Goal: Navigation & Orientation: Find specific page/section

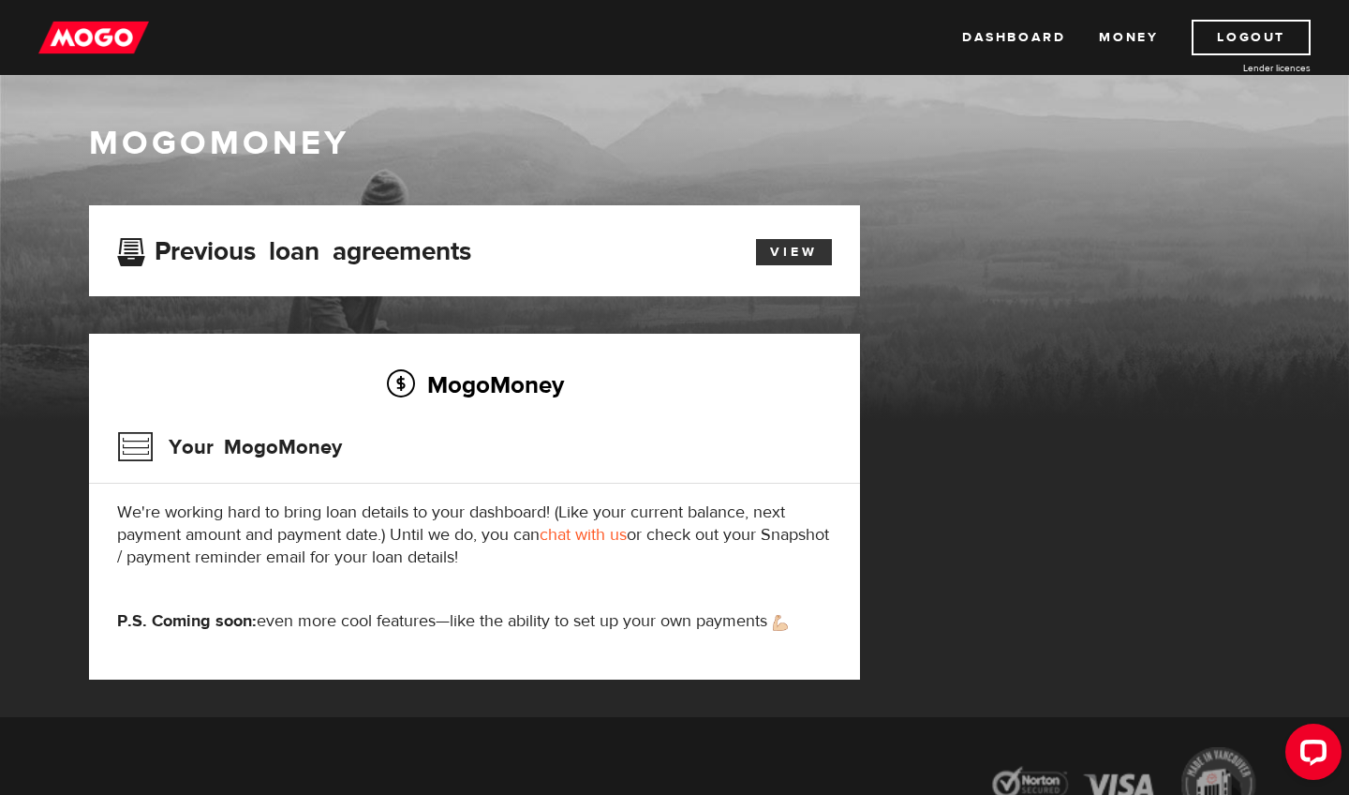
click at [786, 253] on link "View" at bounding box center [794, 252] width 76 height 26
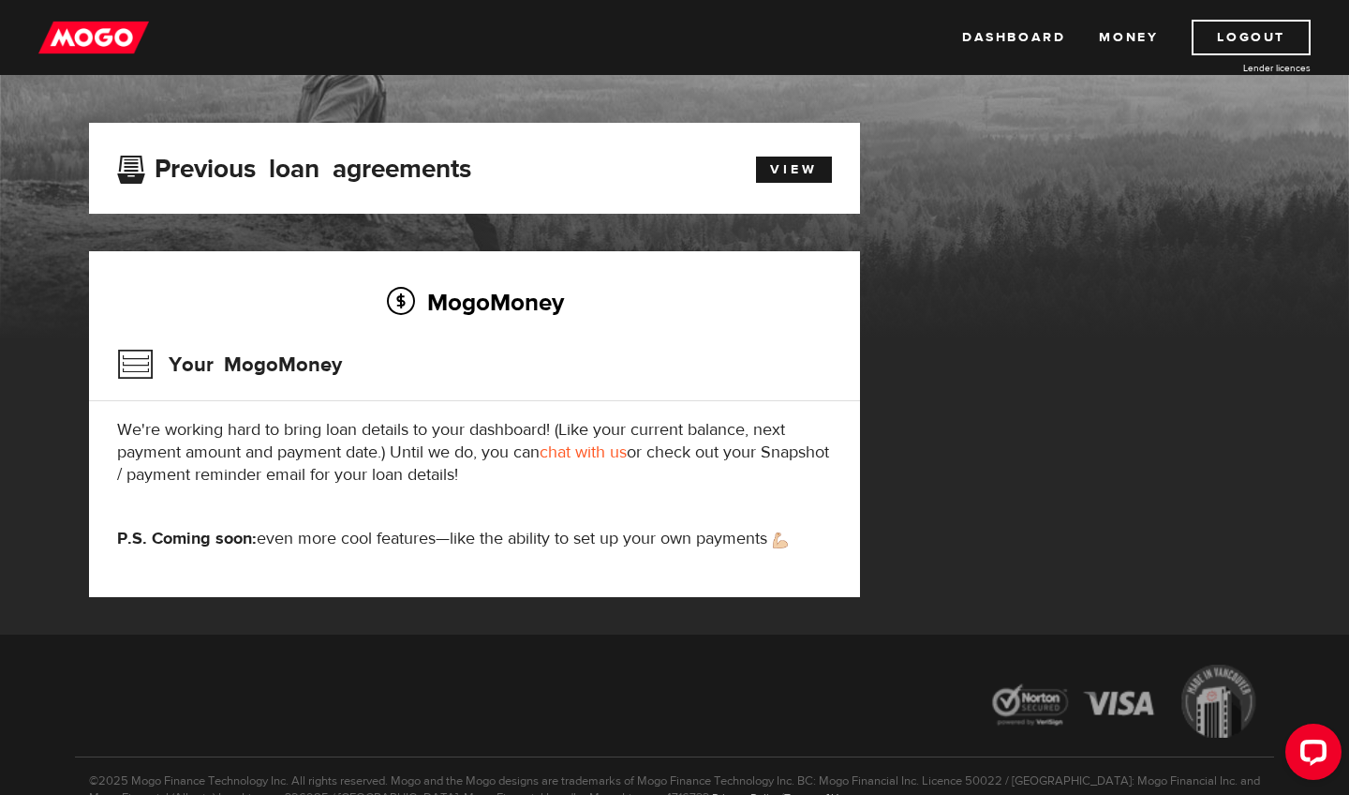
scroll to position [66, 0]
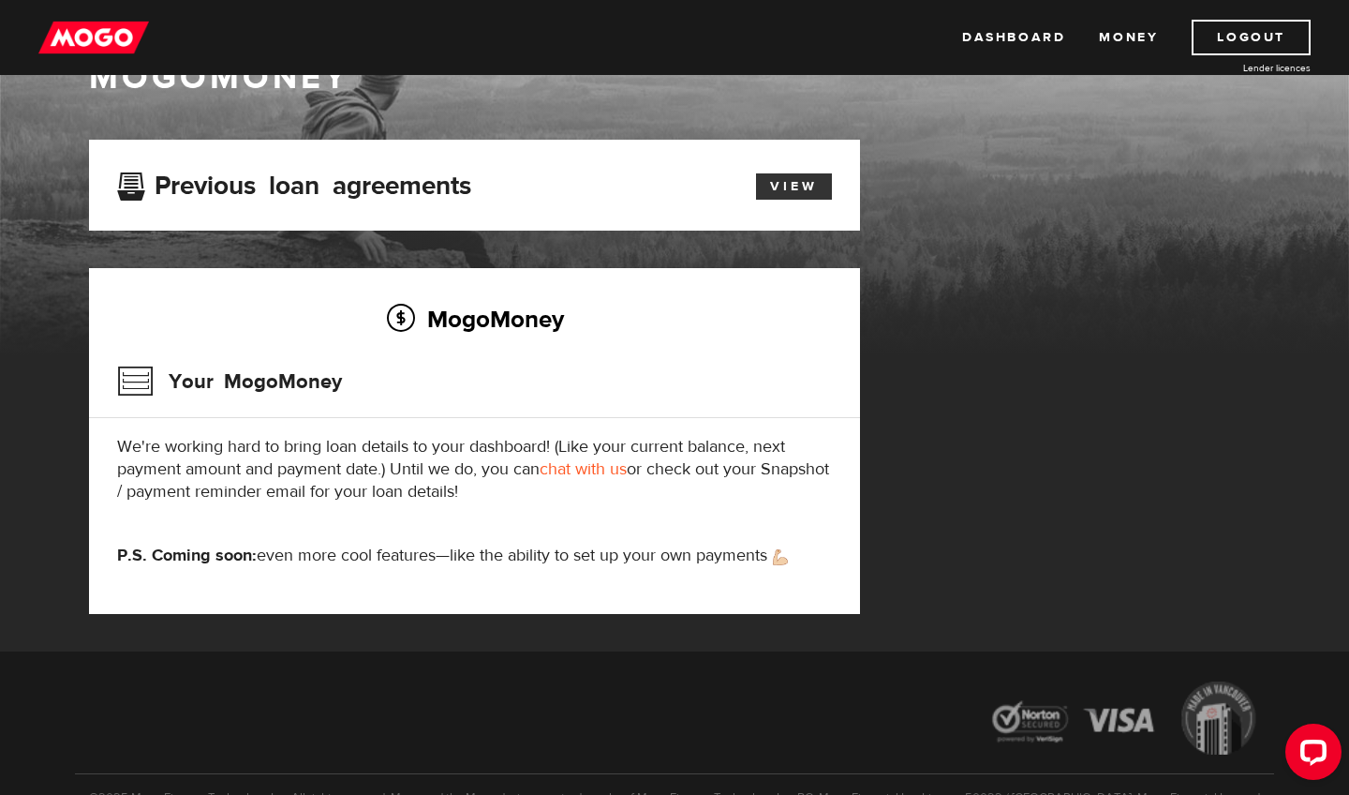
click at [782, 185] on link "View" at bounding box center [794, 186] width 76 height 26
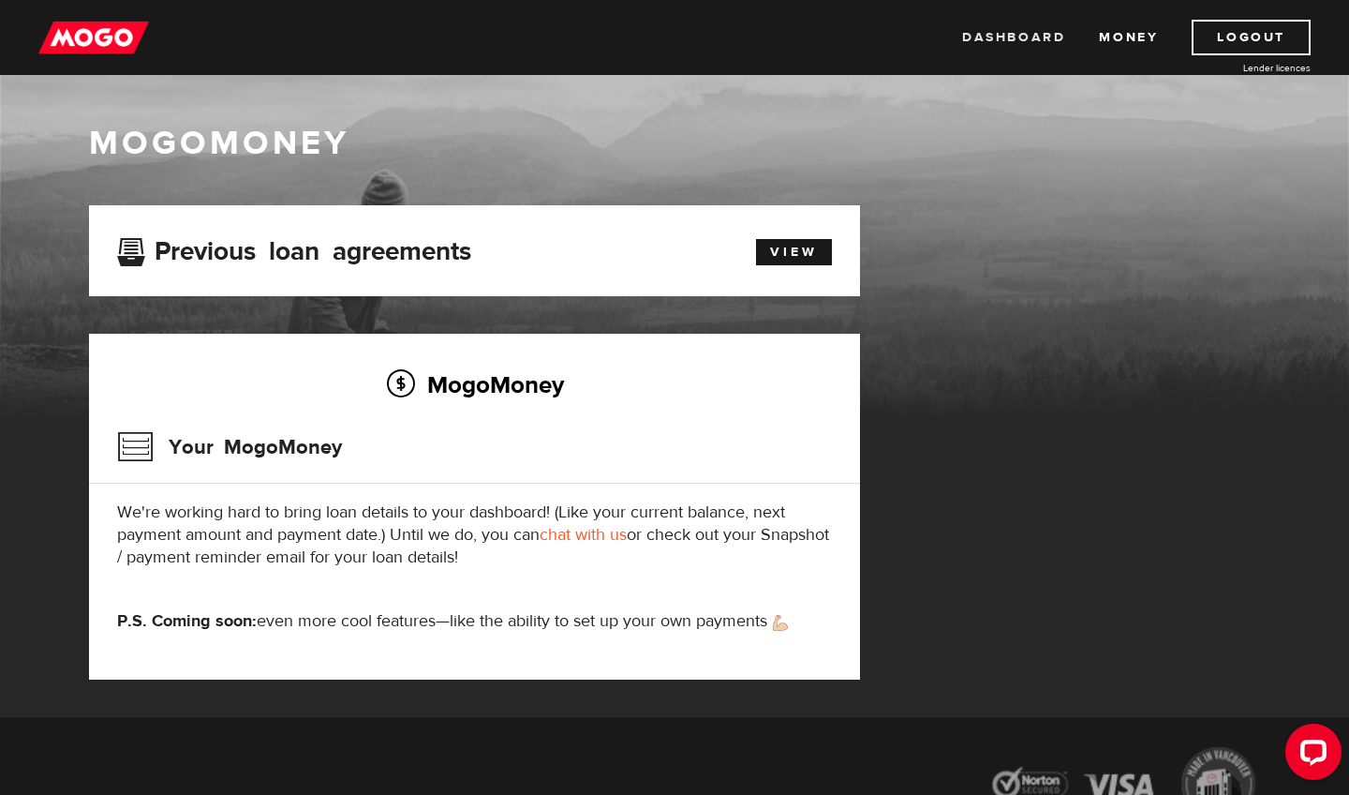
click at [1008, 35] on link "Dashboard" at bounding box center [1013, 38] width 103 height 36
click at [273, 458] on h3 "Your MogoMoney" at bounding box center [229, 447] width 225 height 49
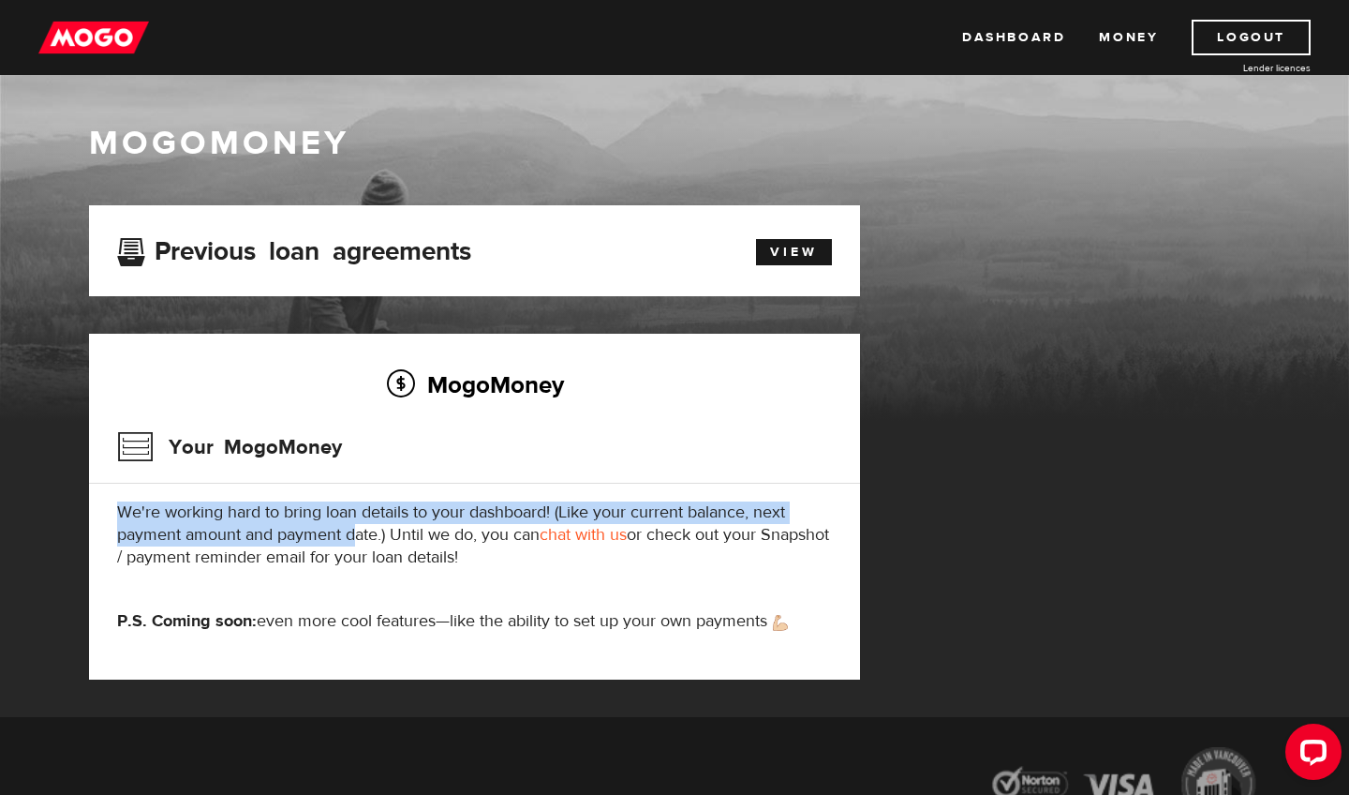
drag, startPoint x: 308, startPoint y: 496, endPoint x: 358, endPoint y: 528, distance: 59.0
click at [359, 528] on div "MogoMoney Your MogoMoney We're working hard to bring loan details to your dashb…" at bounding box center [474, 507] width 771 height 346
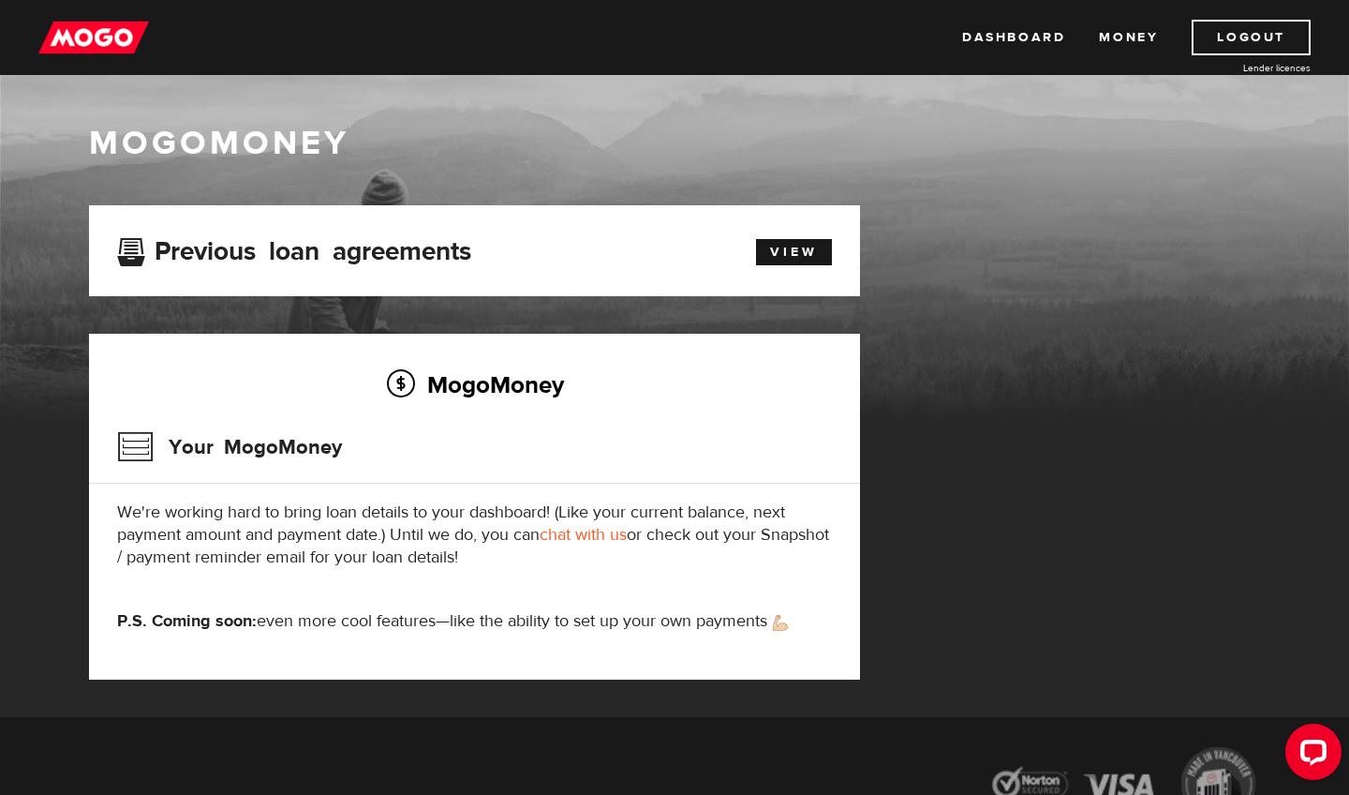
click at [397, 586] on div "MogoMoney Your MogoMoney We're working hard to bring loan details to your dashb…" at bounding box center [474, 507] width 771 height 346
click at [980, 37] on link "Dashboard" at bounding box center [1013, 38] width 103 height 36
click at [797, 251] on link "View" at bounding box center [794, 252] width 76 height 26
